Goal: Information Seeking & Learning: Learn about a topic

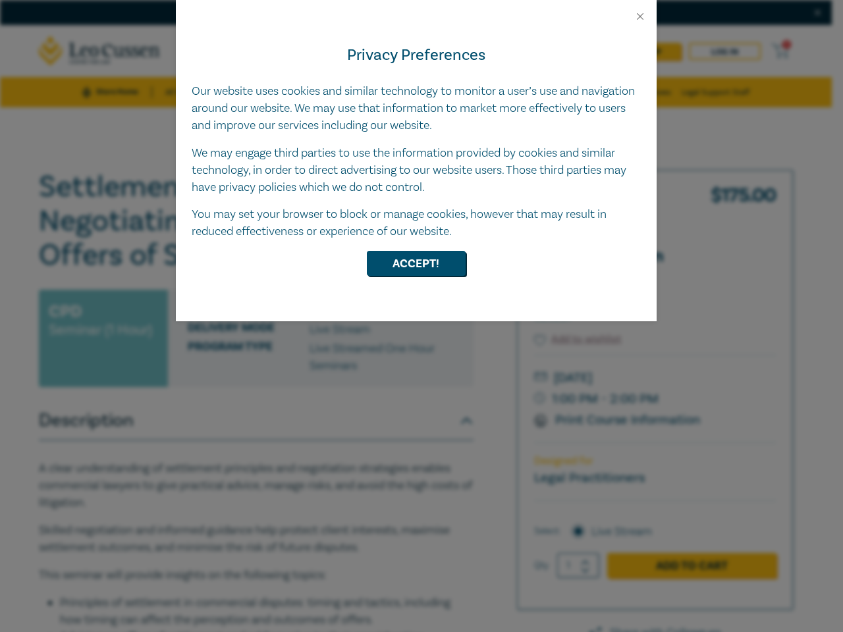
click at [421, 316] on div "Privacy Preferences Our website uses cookies and similar technology to monitor …" at bounding box center [416, 171] width 481 height 299
click at [640, 16] on button "Close" at bounding box center [640, 17] width 12 height 12
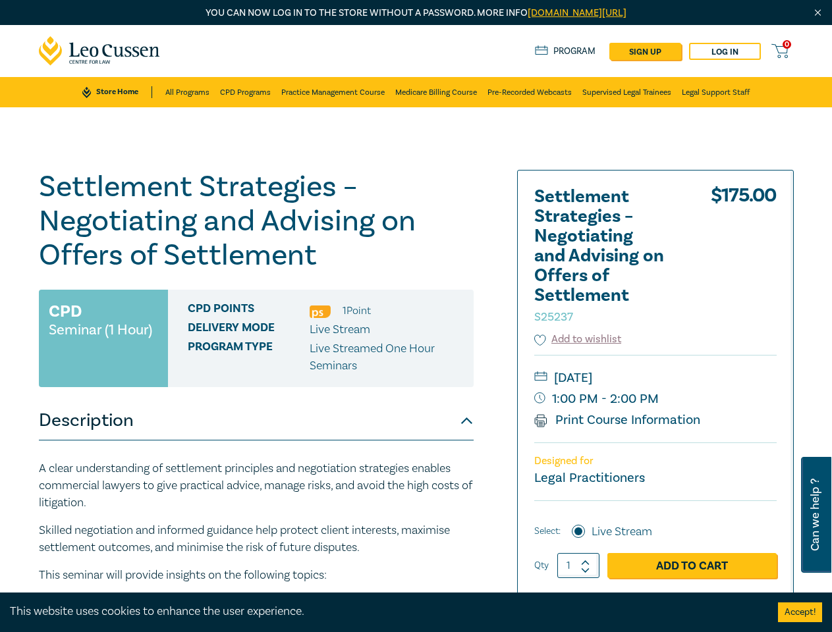
click at [416, 263] on h1 "Settlement Strategies – Negotiating and Advising on Offers of Settlement S25237" at bounding box center [256, 221] width 435 height 103
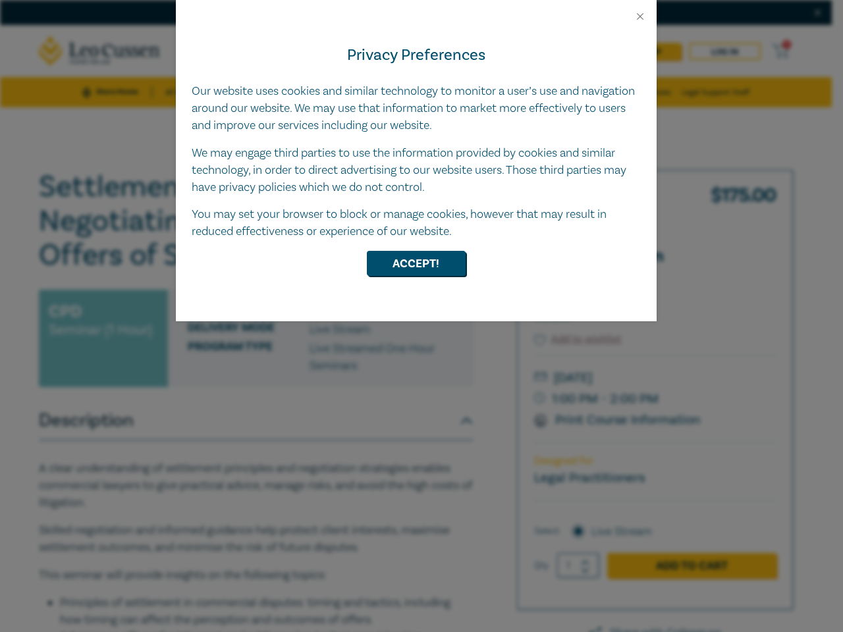
click at [421, 316] on div "Privacy Preferences Our website uses cookies and similar technology to monitor …" at bounding box center [416, 171] width 481 height 299
click at [640, 16] on button "Close" at bounding box center [640, 17] width 12 height 12
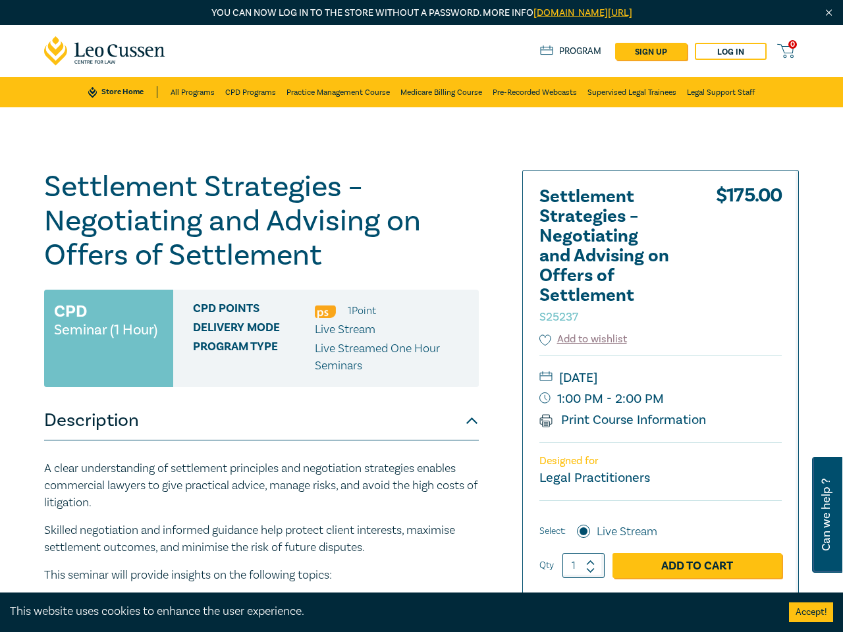
click at [416, 263] on h1 "Settlement Strategies – Negotiating and Advising on Offers of Settlement S25237" at bounding box center [261, 221] width 435 height 103
